Goal: Task Accomplishment & Management: Manage account settings

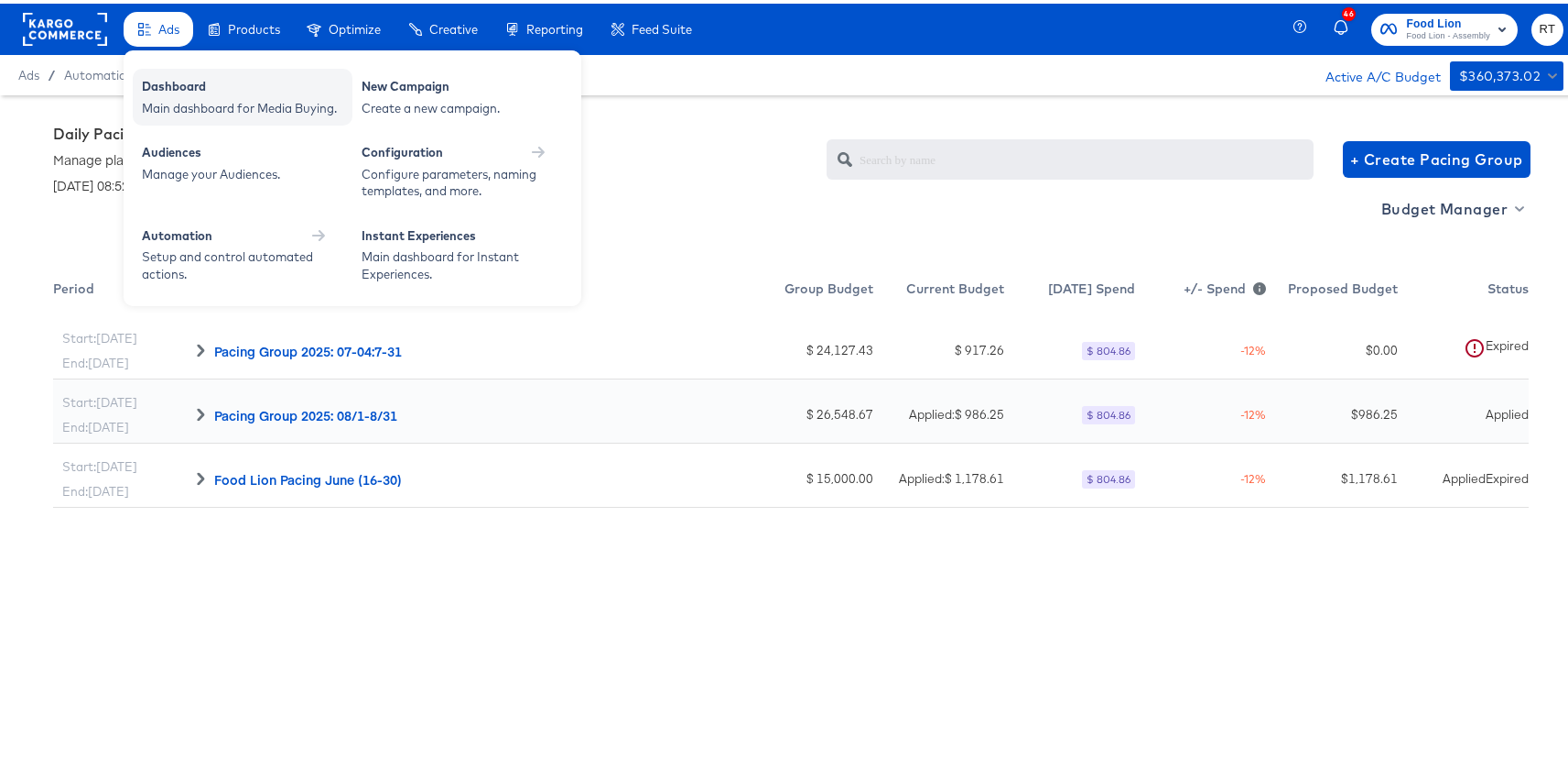
click at [181, 84] on div "Dashboard" at bounding box center [242, 85] width 201 height 22
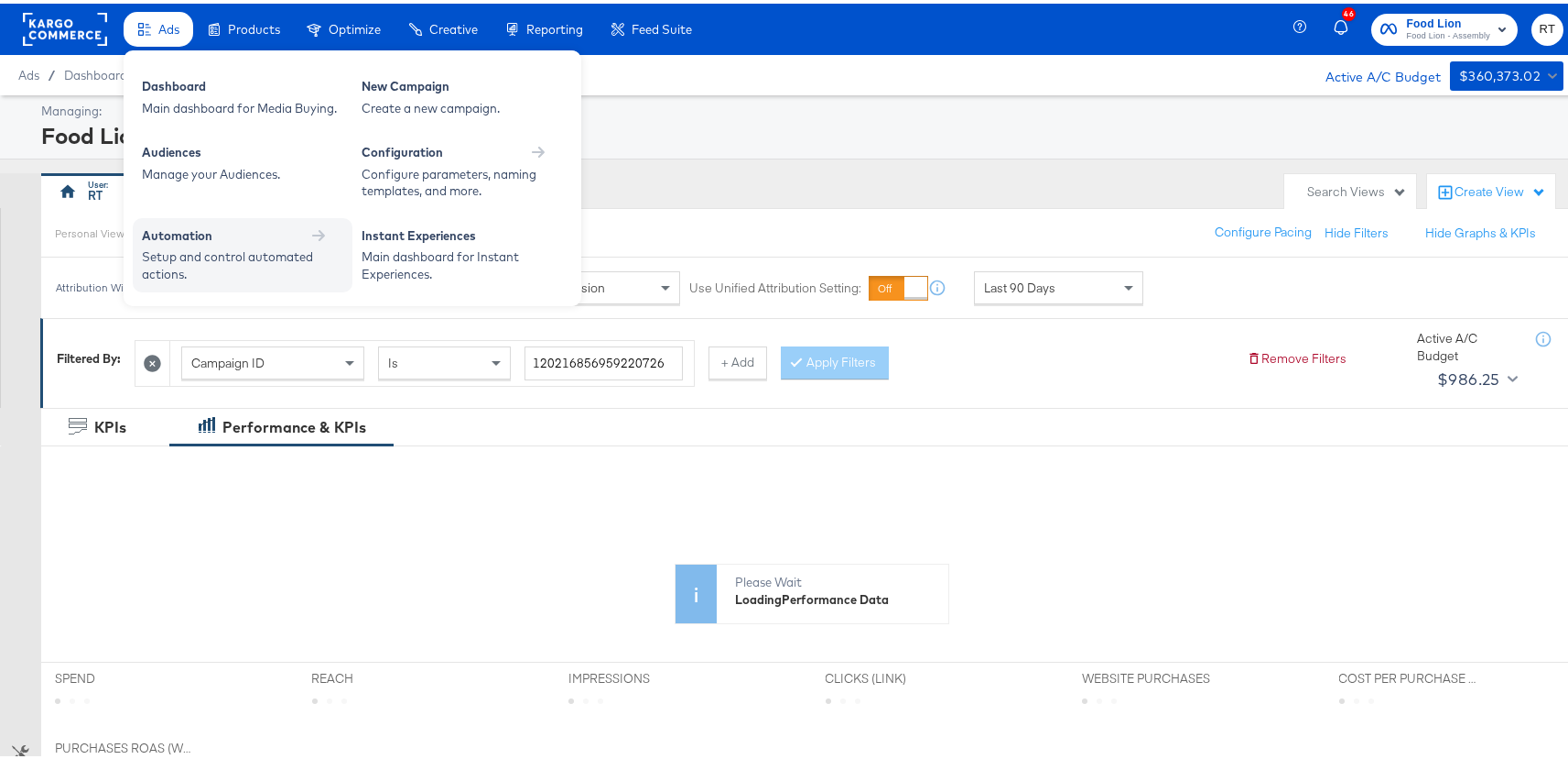
click at [208, 251] on div "Setup and control automated actions." at bounding box center [233, 261] width 183 height 34
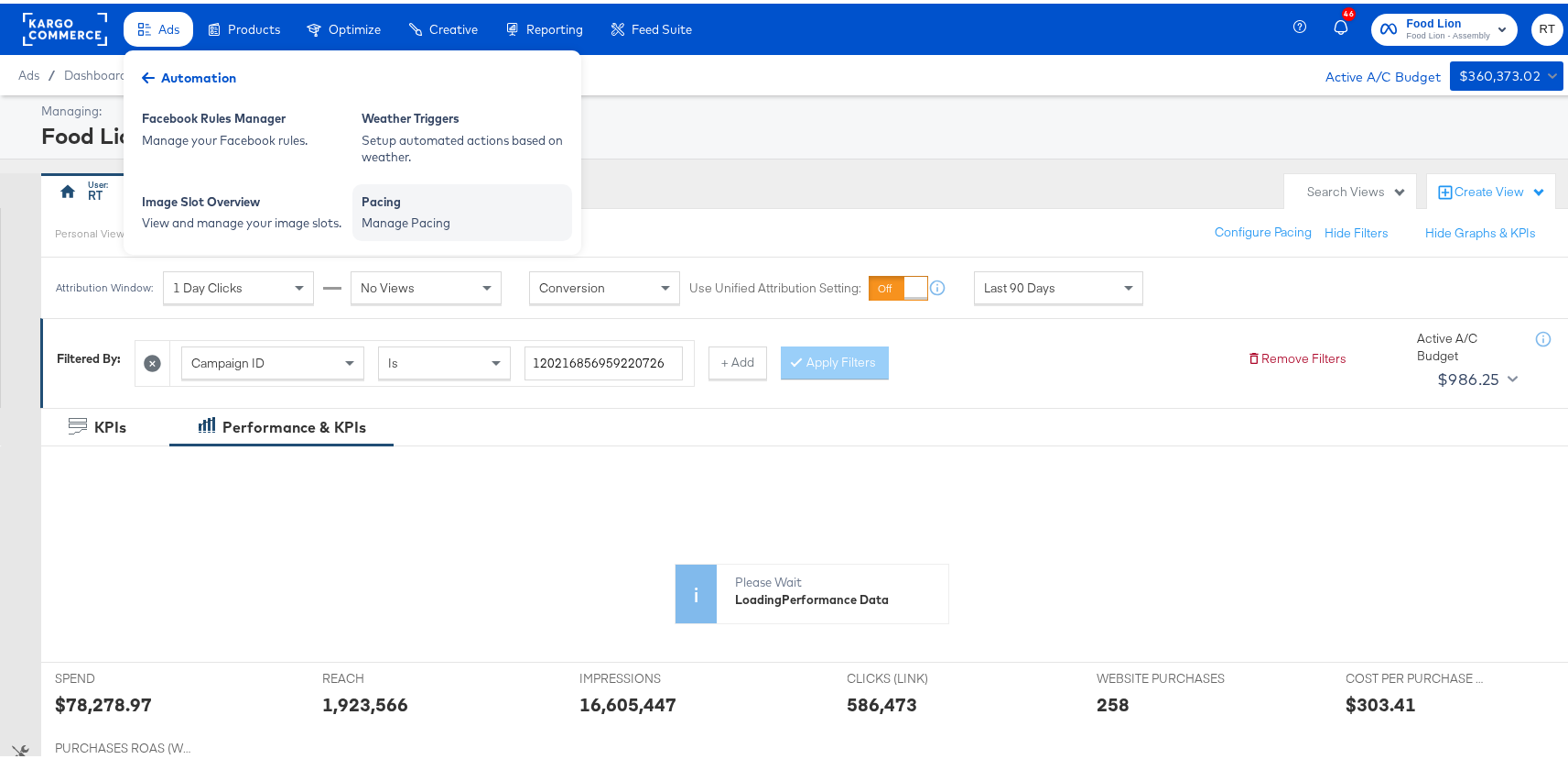
click at [433, 209] on div "Pacing" at bounding box center [462, 201] width 201 height 22
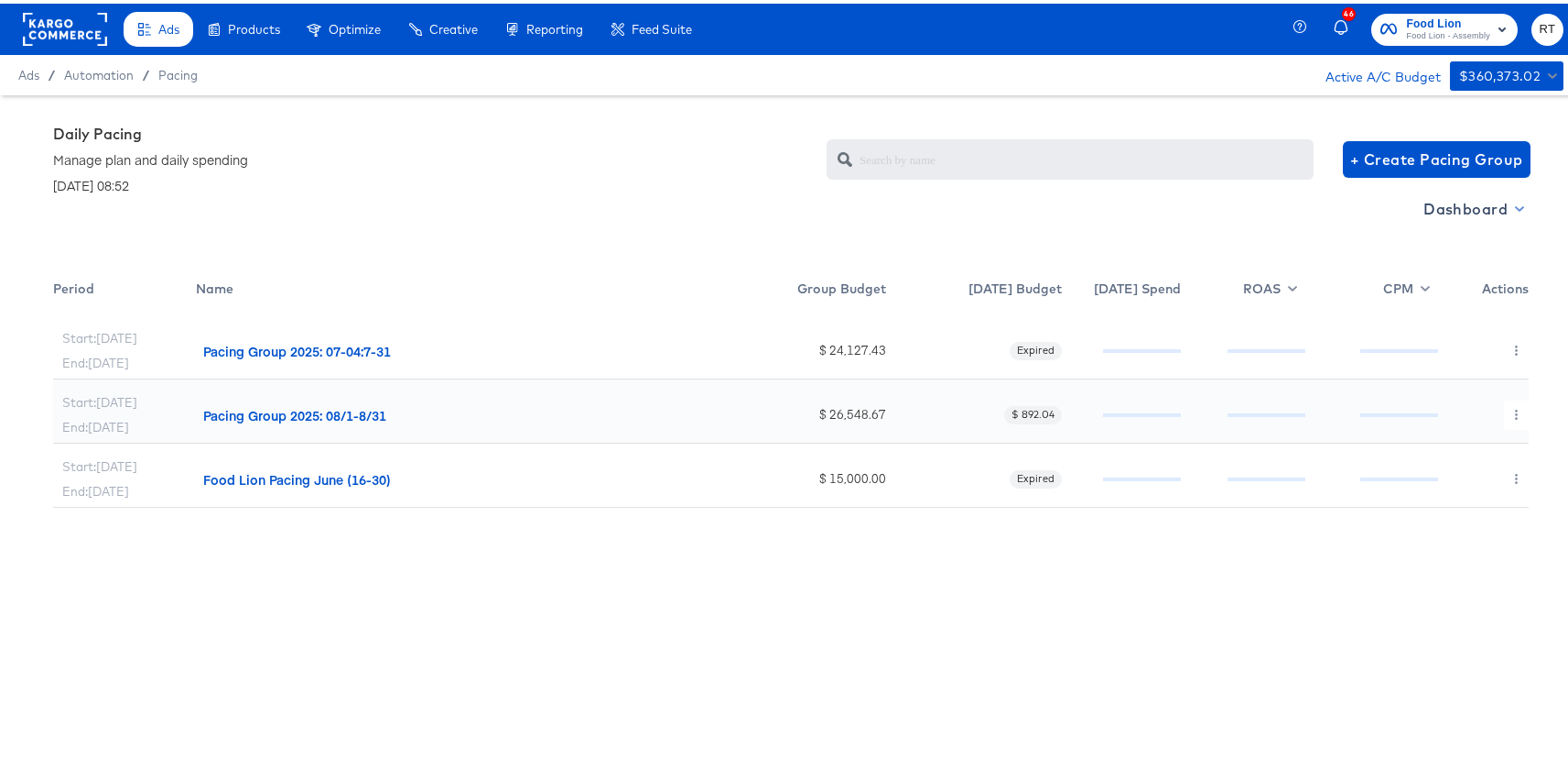
click at [1479, 196] on span "Dashboard" at bounding box center [1473, 206] width 98 height 26
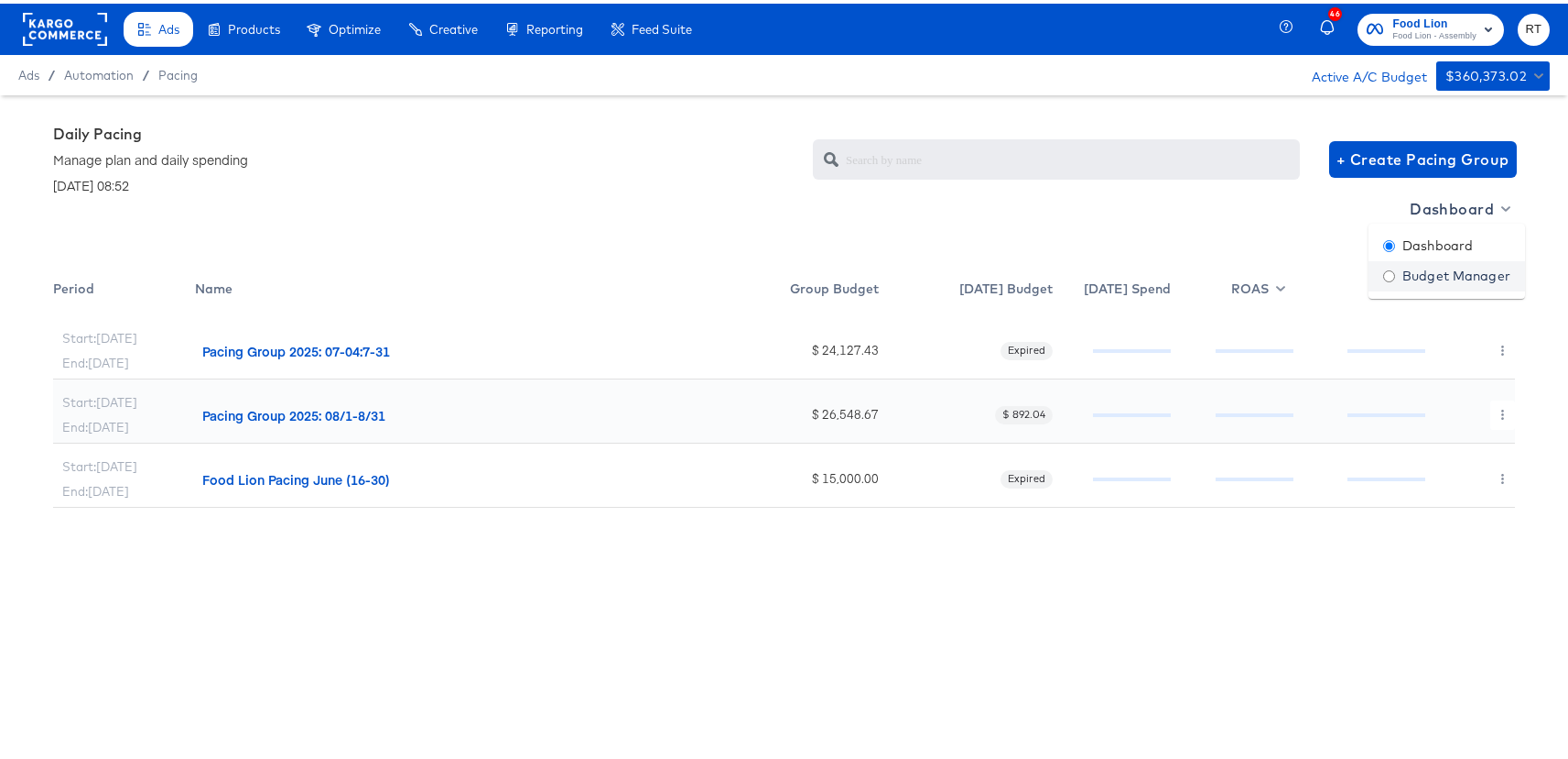
click at [1451, 282] on link "Budget Manager" at bounding box center [1447, 272] width 157 height 31
radio input "false"
radio input "true"
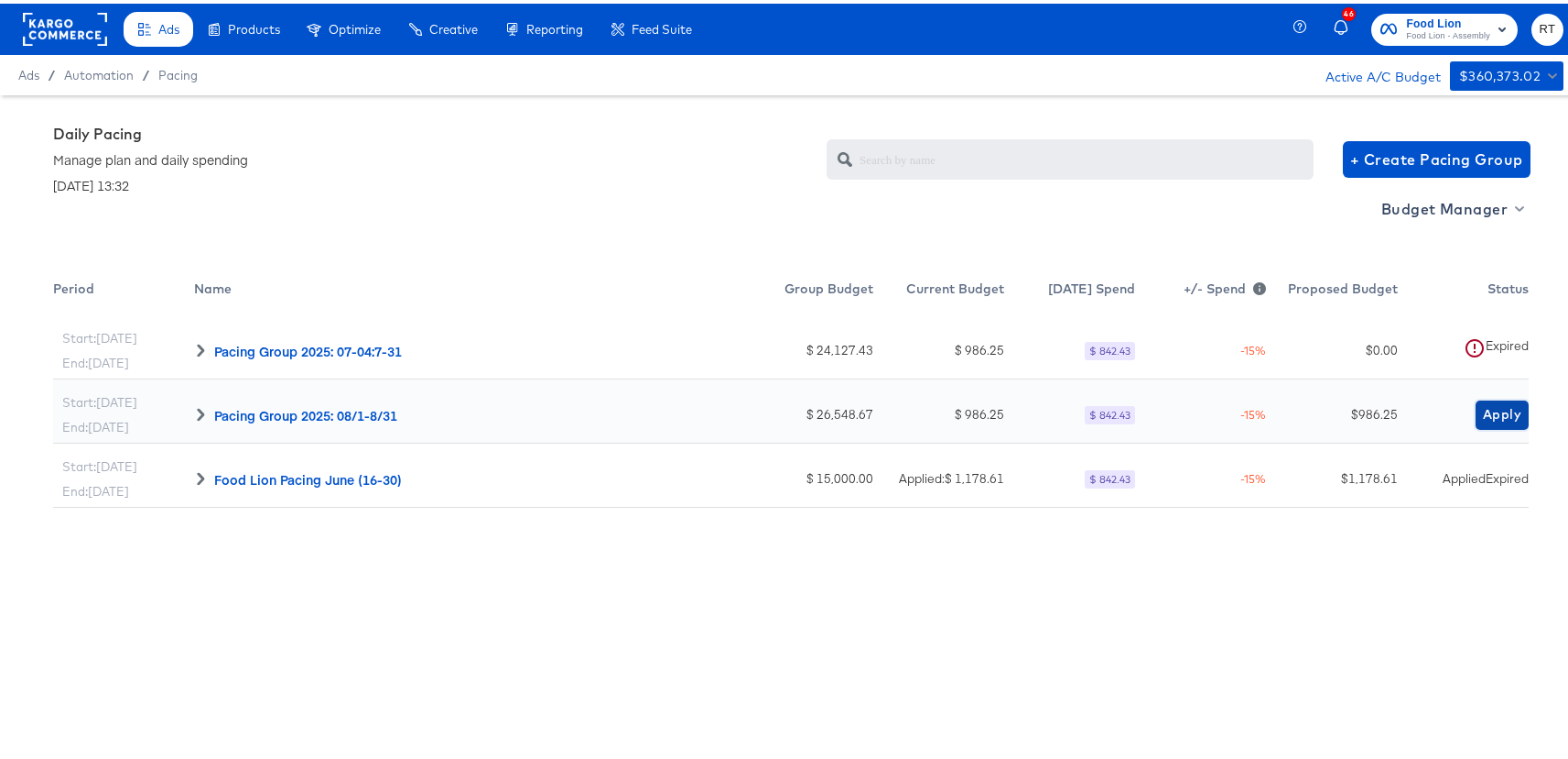
click at [1484, 412] on span "Apply" at bounding box center [1503, 411] width 39 height 23
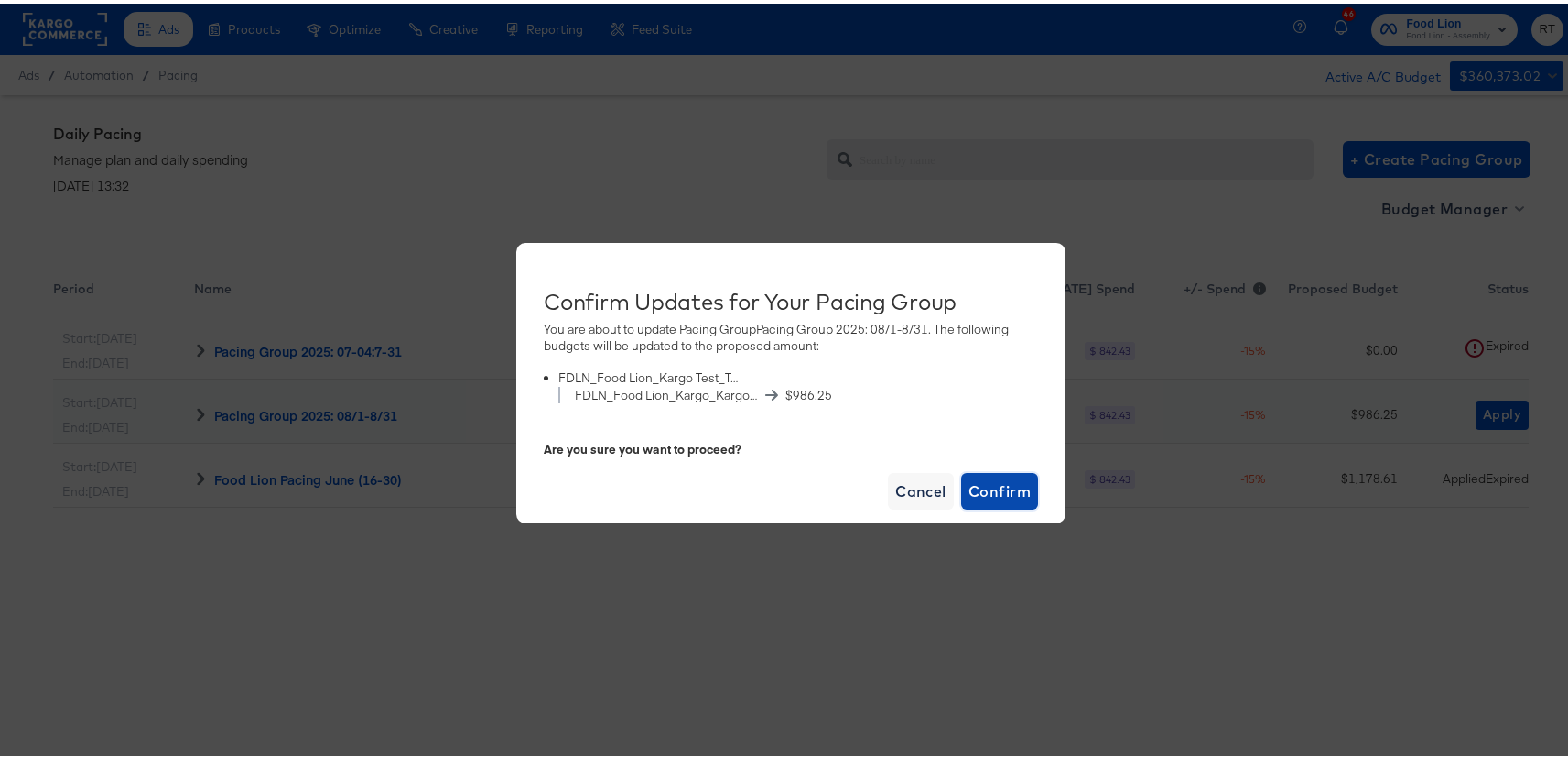
click at [1013, 482] on span "Confirm" at bounding box center [999, 487] width 62 height 26
